Goal: Task Accomplishment & Management: Complete application form

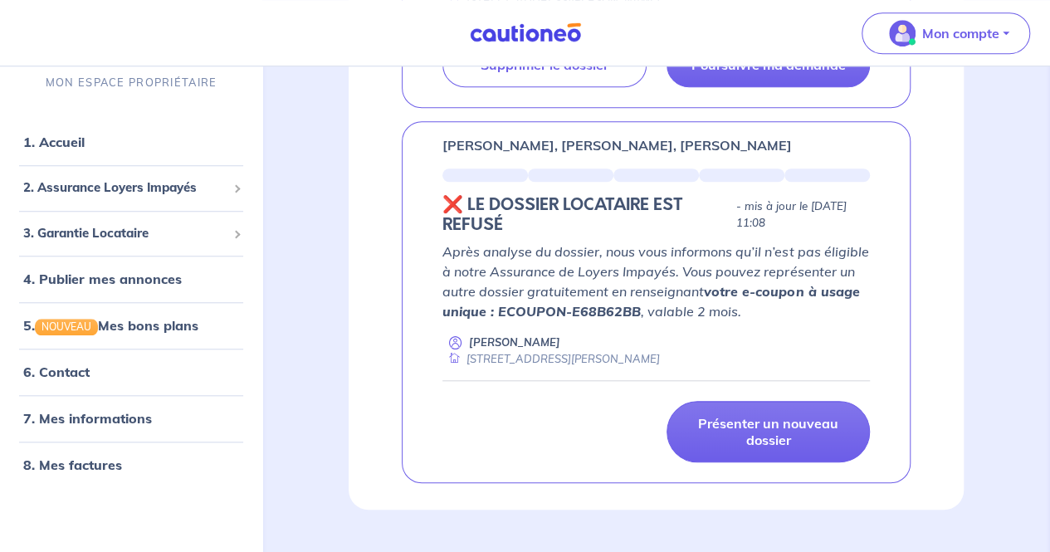
scroll to position [646, 0]
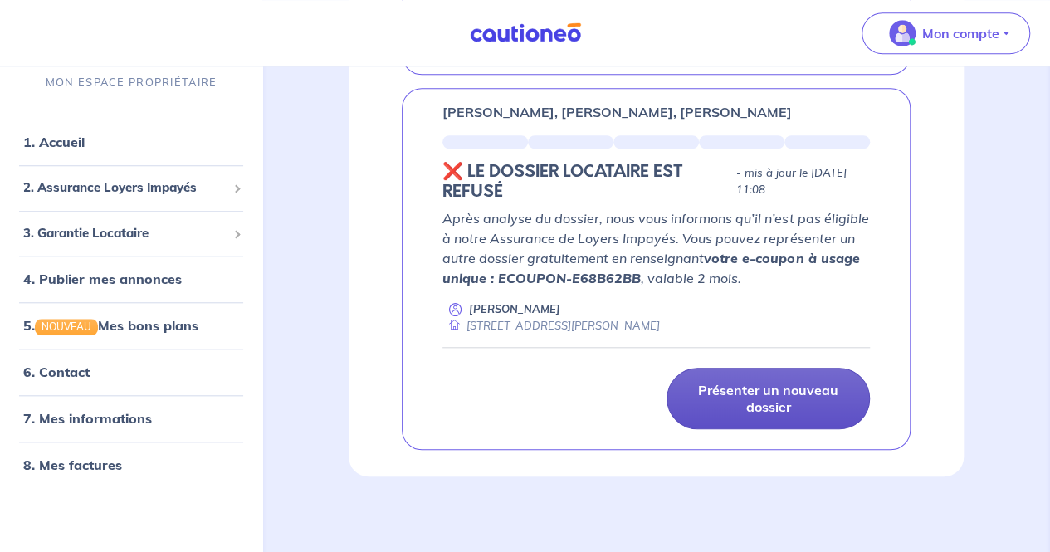
click at [772, 398] on p "Présenter un nouveau dossier" at bounding box center [769, 398] width 162 height 33
click at [739, 398] on p "Présenter un nouveau dossier" at bounding box center [769, 398] width 162 height 33
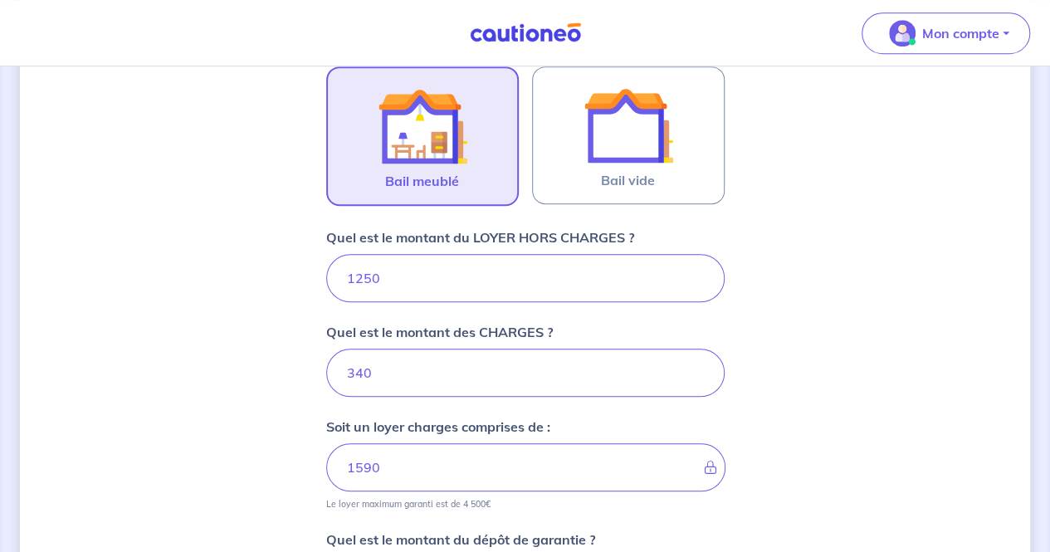
scroll to position [521, 0]
click at [216, 353] on div "Dites-nous en plus sur votre bien Où se situe votre bien en location ? [STREET_…" at bounding box center [525, 208] width 1011 height 1287
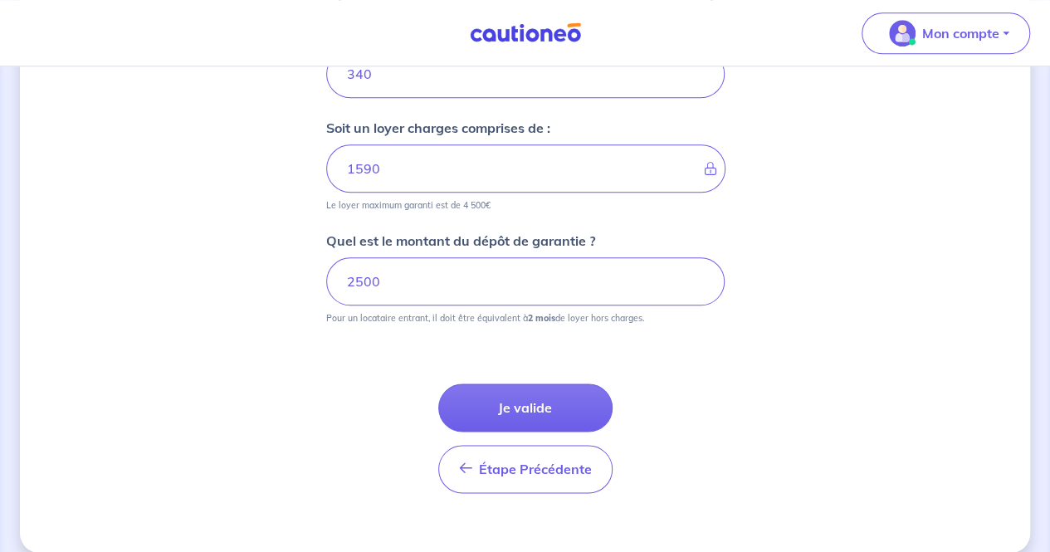
scroll to position [836, 0]
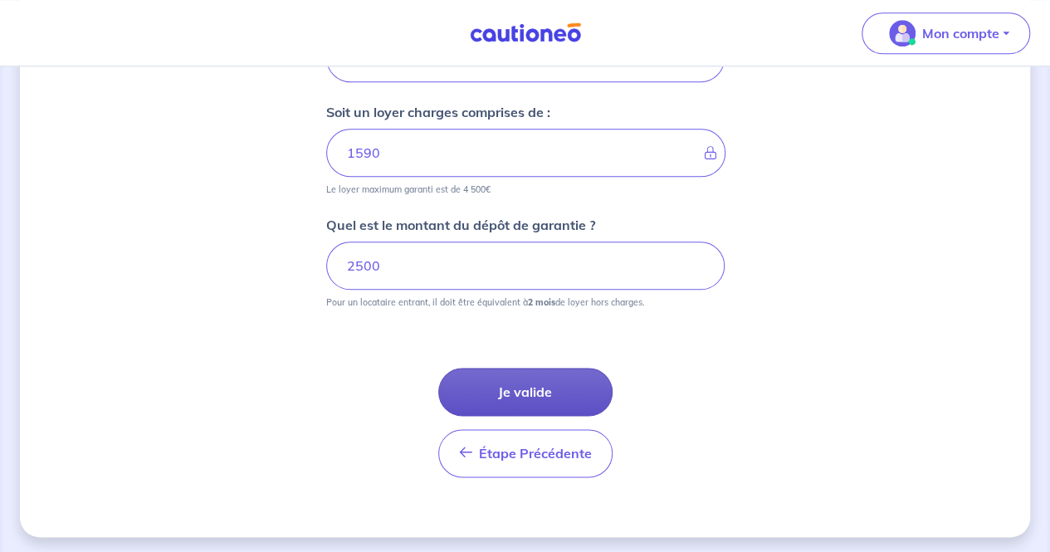
click at [525, 376] on button "Je valide" at bounding box center [525, 392] width 174 height 48
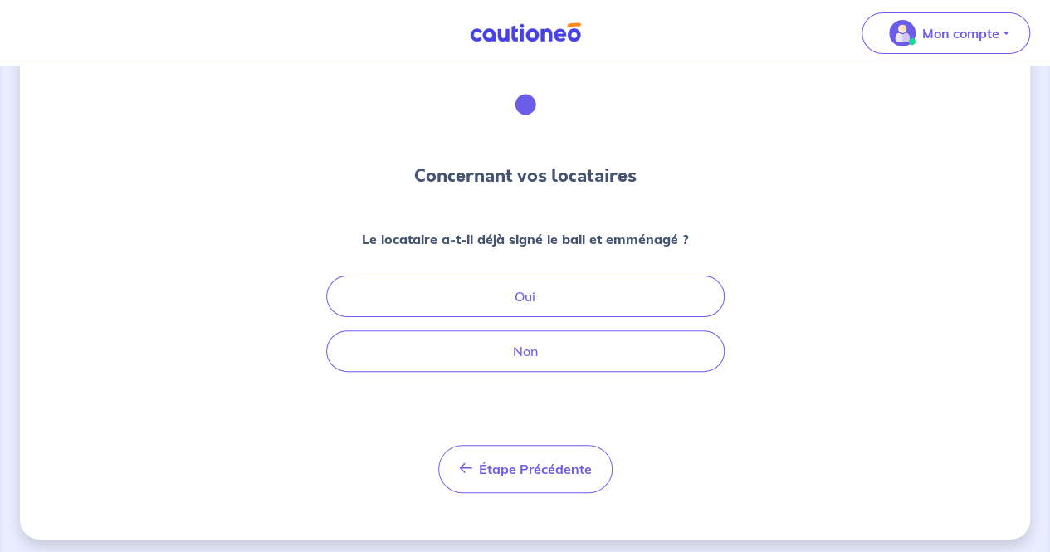
scroll to position [71, 0]
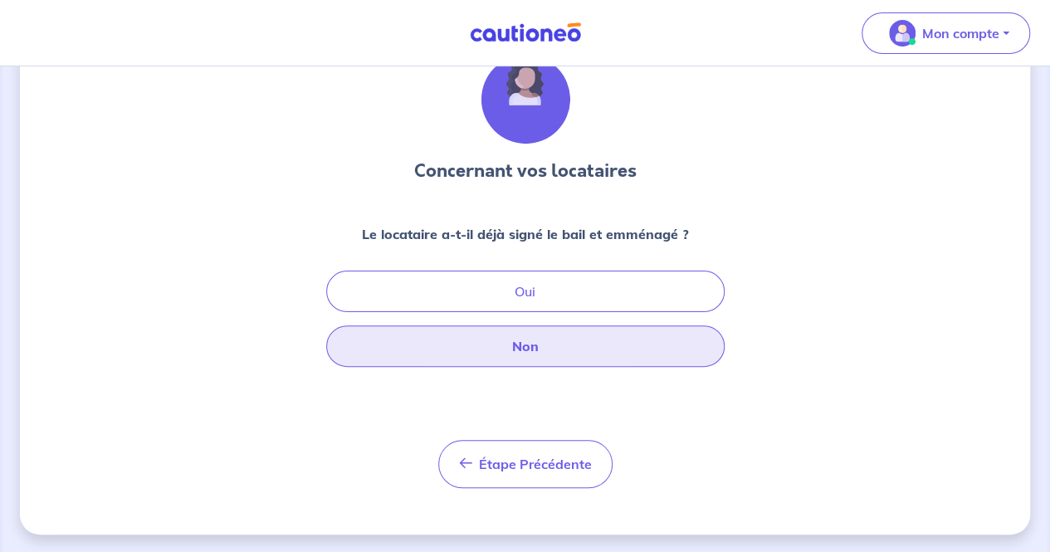
click at [526, 335] on button "Non" at bounding box center [525, 347] width 399 height 42
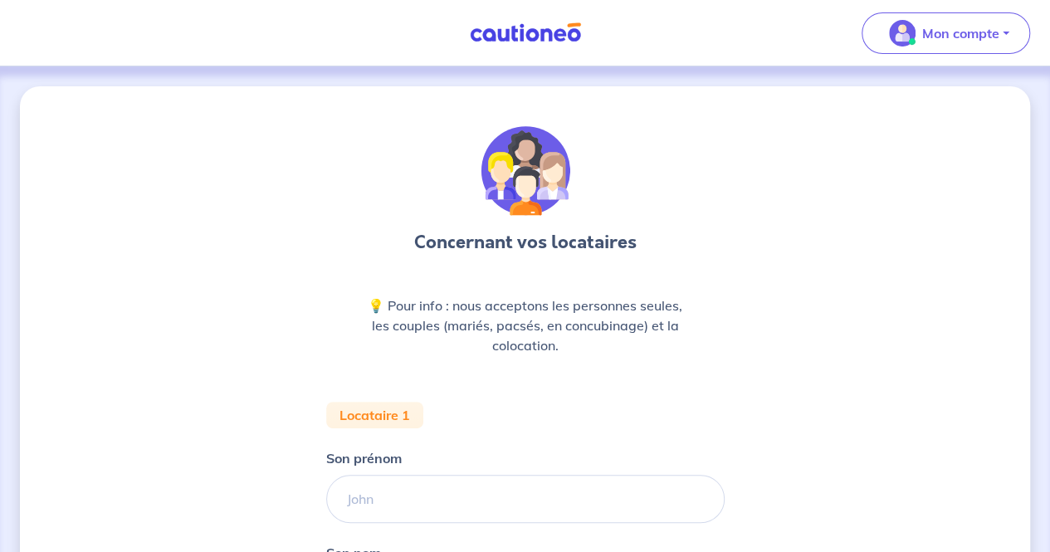
click at [138, 414] on div "Concernant vos locataires 💡 Pour info : nous acceptons les personnes seules, le…" at bounding box center [525, 466] width 1011 height 761
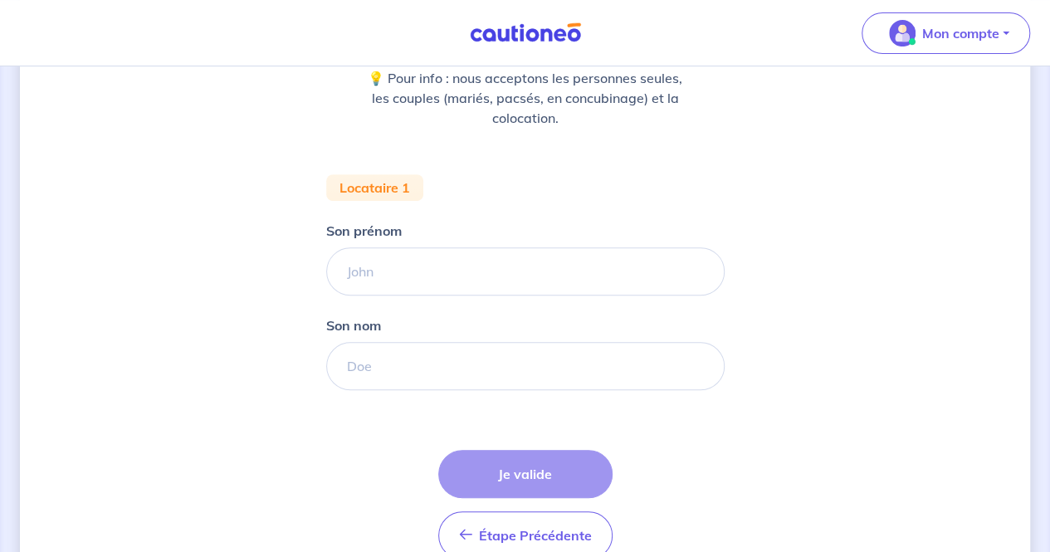
scroll to position [312, 0]
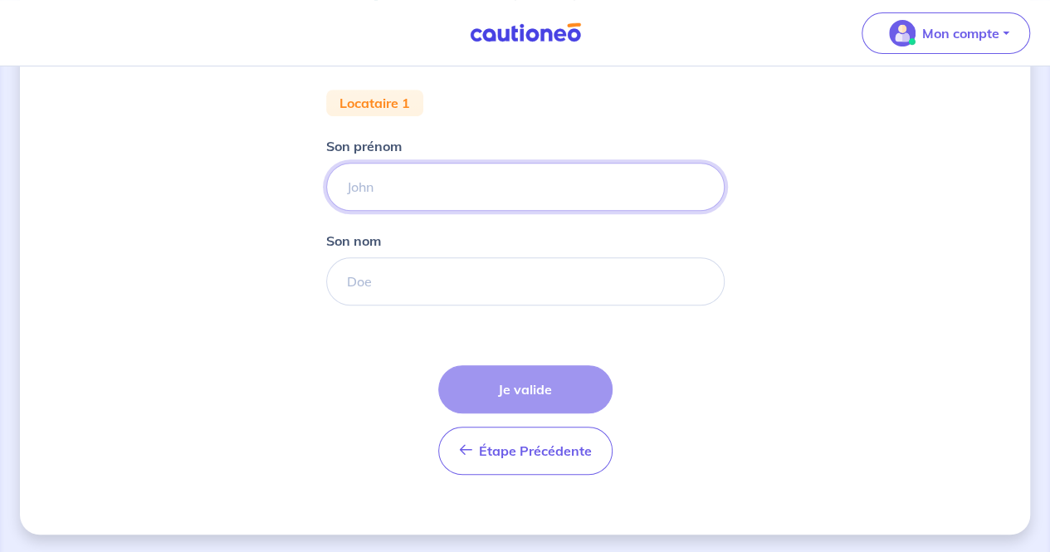
click at [386, 188] on input "Son prénom" at bounding box center [525, 187] width 399 height 48
type input "Carinelle"
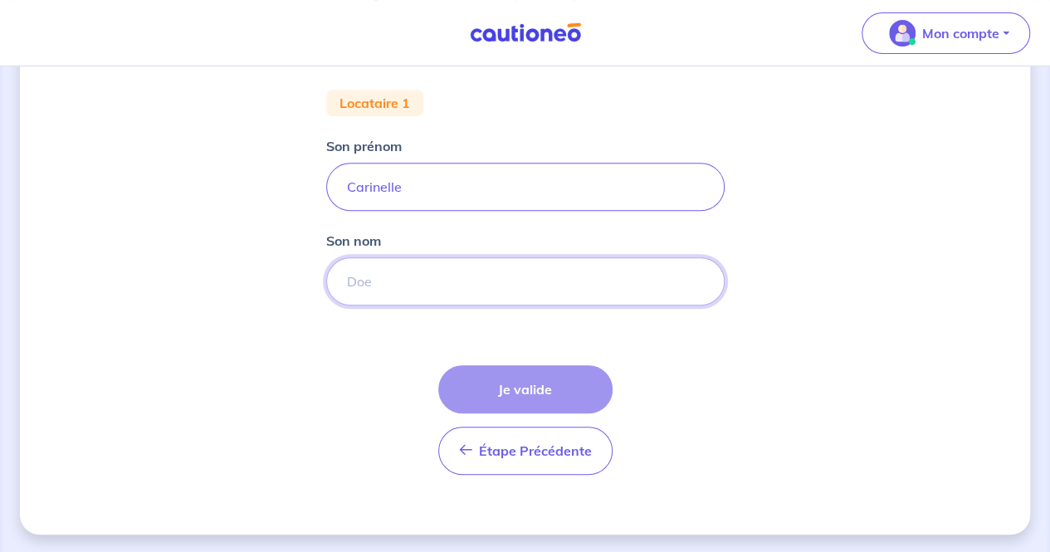
click at [360, 284] on input "Son nom" at bounding box center [525, 281] width 399 height 48
type input "ATAMECH"
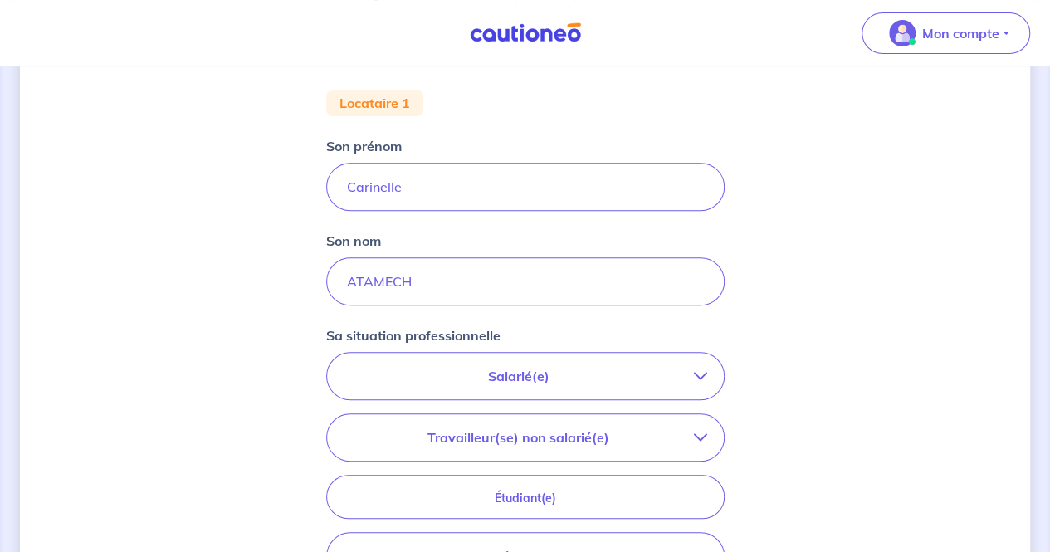
click at [596, 370] on p "Salarié(e)" at bounding box center [519, 376] width 350 height 20
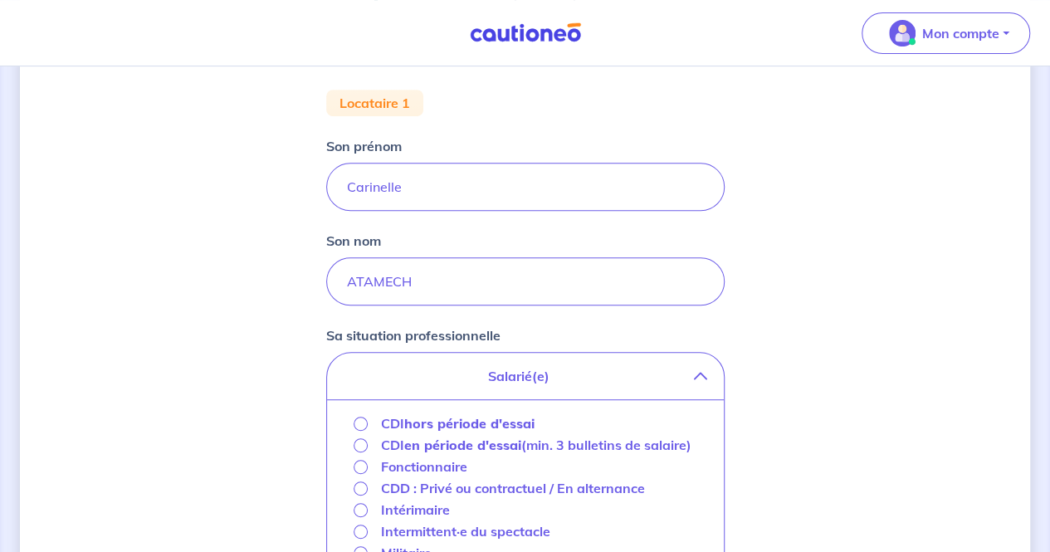
click at [475, 422] on strong "hors période d'essai" at bounding box center [469, 423] width 130 height 17
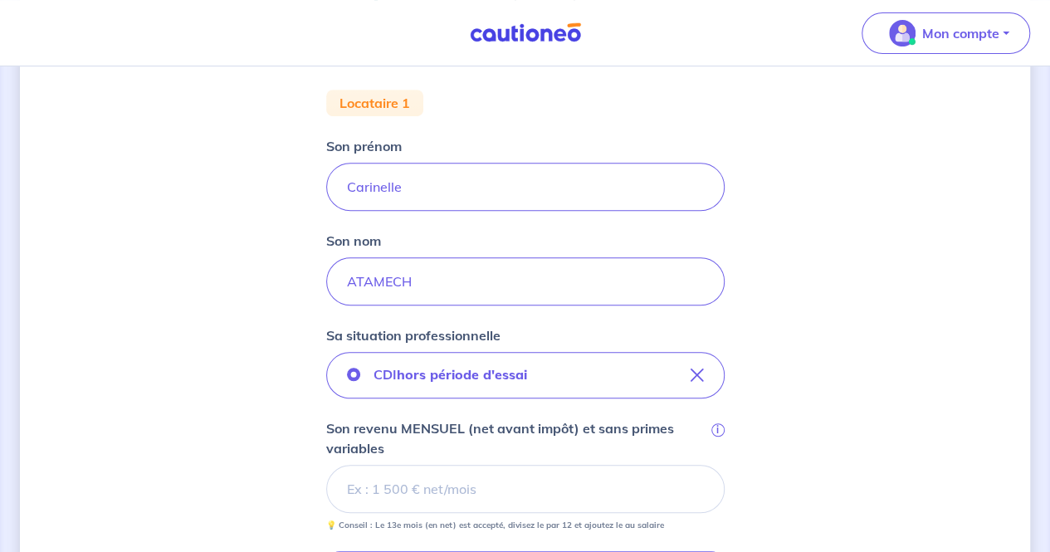
click at [862, 350] on div "Concernant vos locataires 💡 Pour info : nous acceptons les personnes seules, le…" at bounding box center [525, 360] width 1011 height 1173
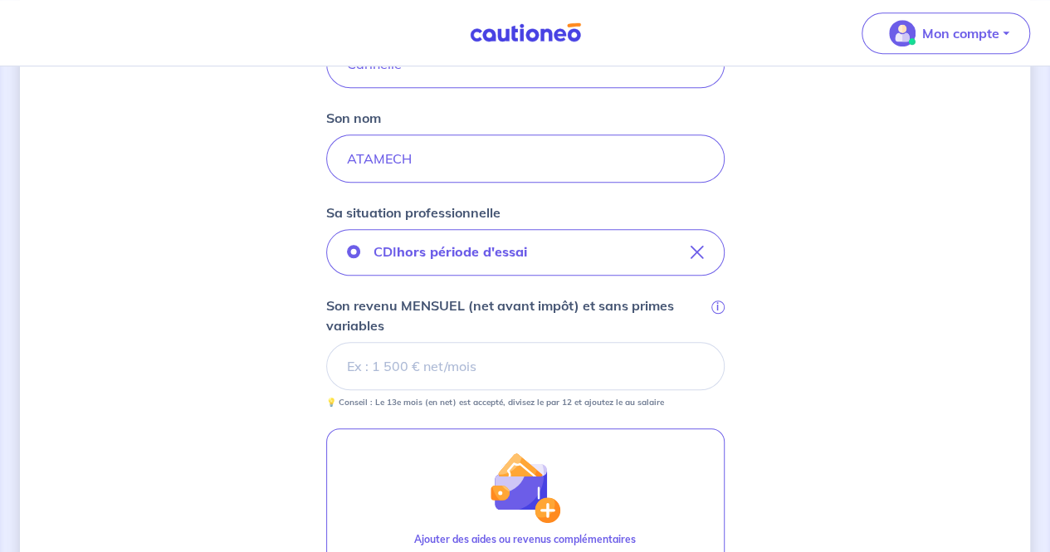
scroll to position [512, 0]
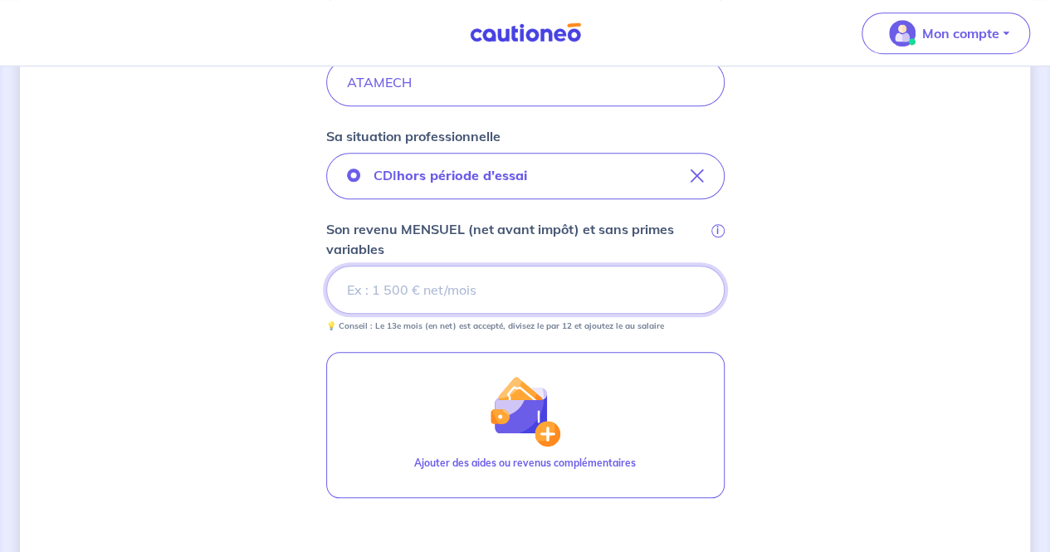
click at [663, 283] on input "Son revenu MENSUEL (net avant impôt) et sans primes variables i" at bounding box center [525, 290] width 399 height 48
